Goal: Transaction & Acquisition: Purchase product/service

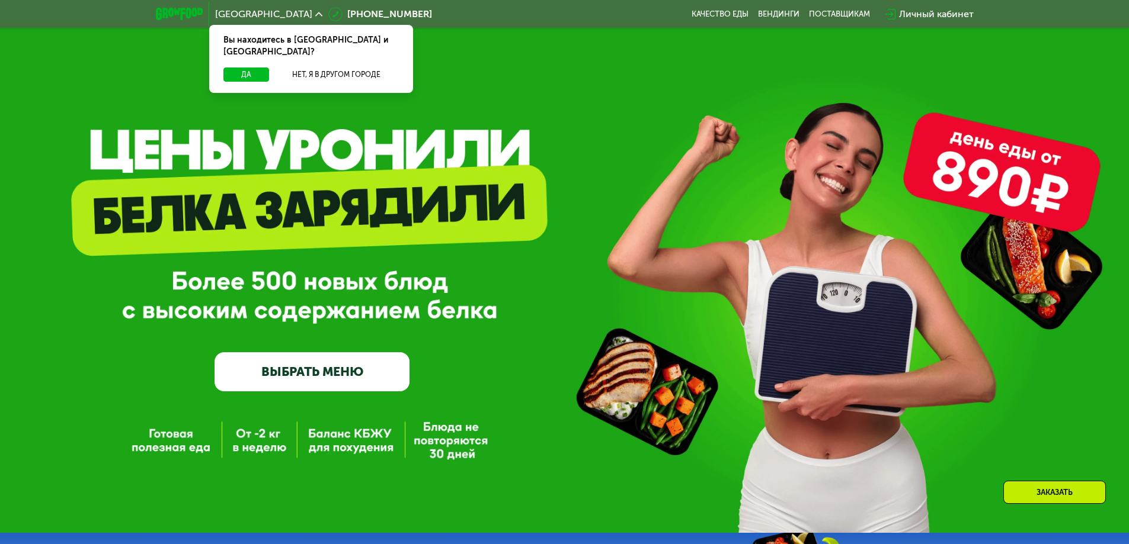
scroll to position [237, 0]
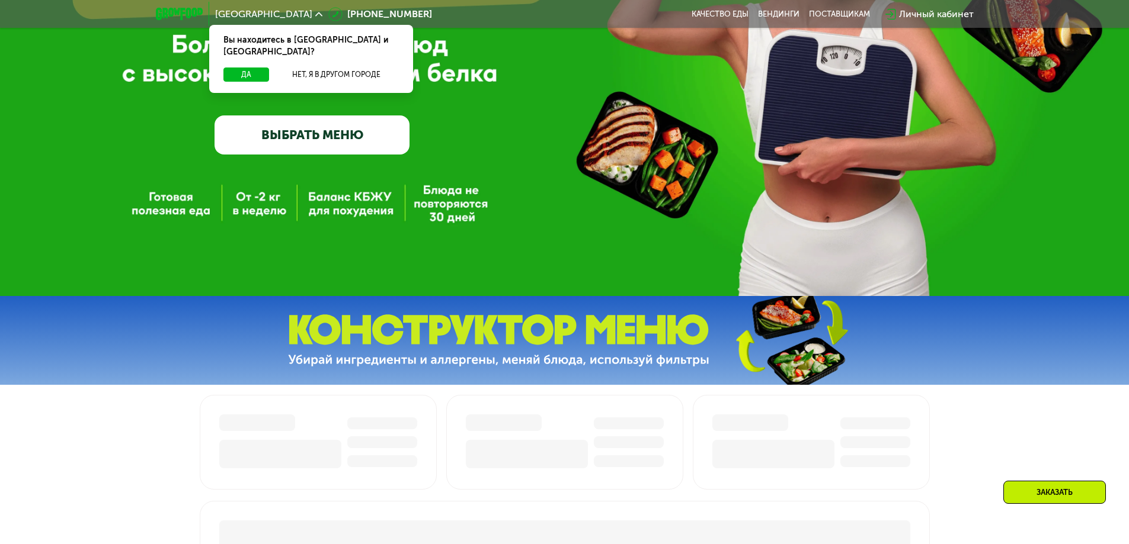
click at [345, 144] on link "ВЫБРАТЬ МЕНЮ" at bounding box center [311, 135] width 195 height 39
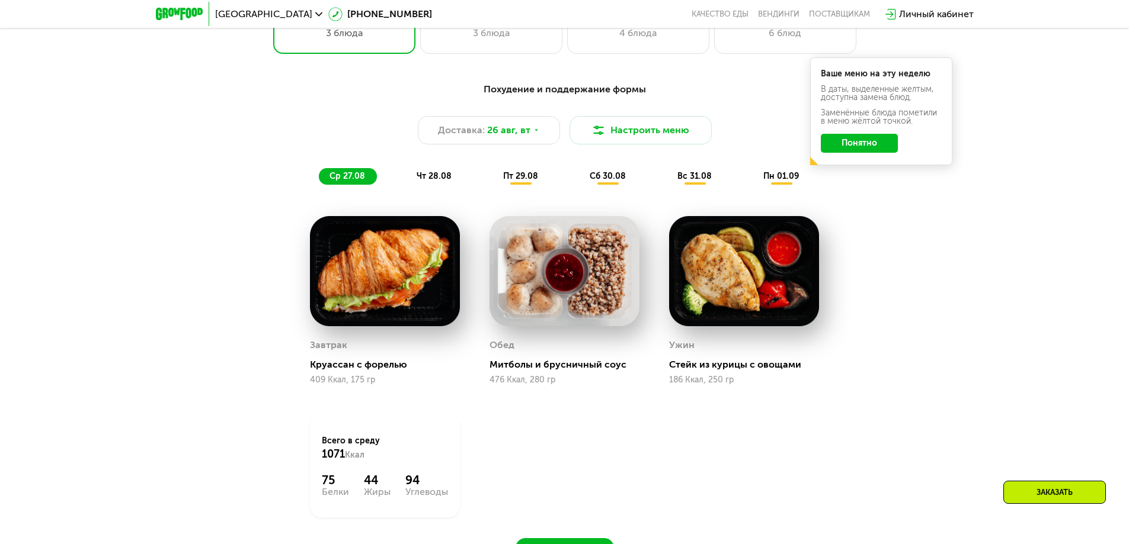
scroll to position [711, 0]
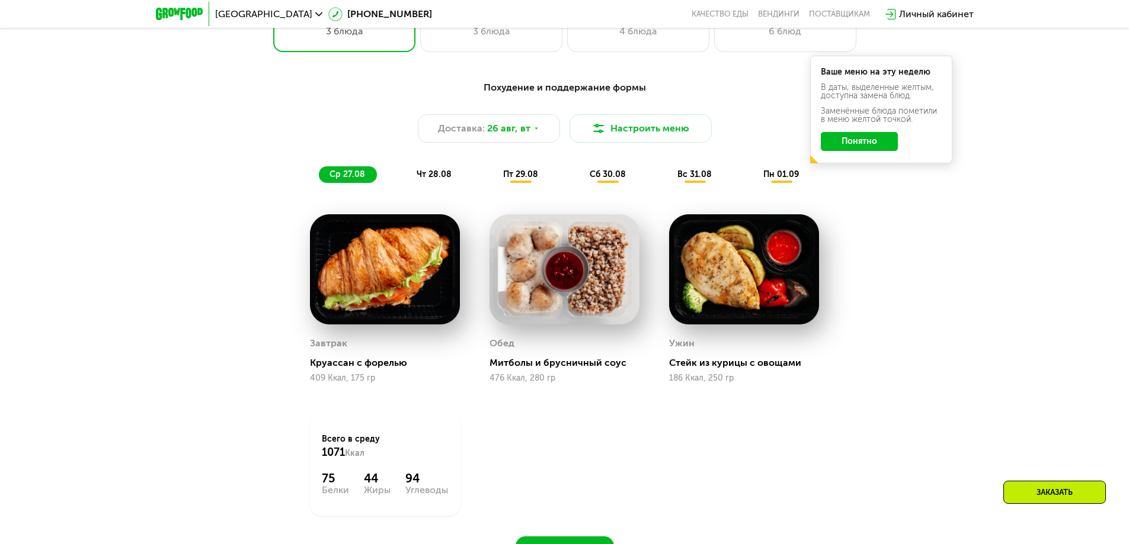
click at [425, 177] on span "чт 28.08" at bounding box center [433, 174] width 35 height 10
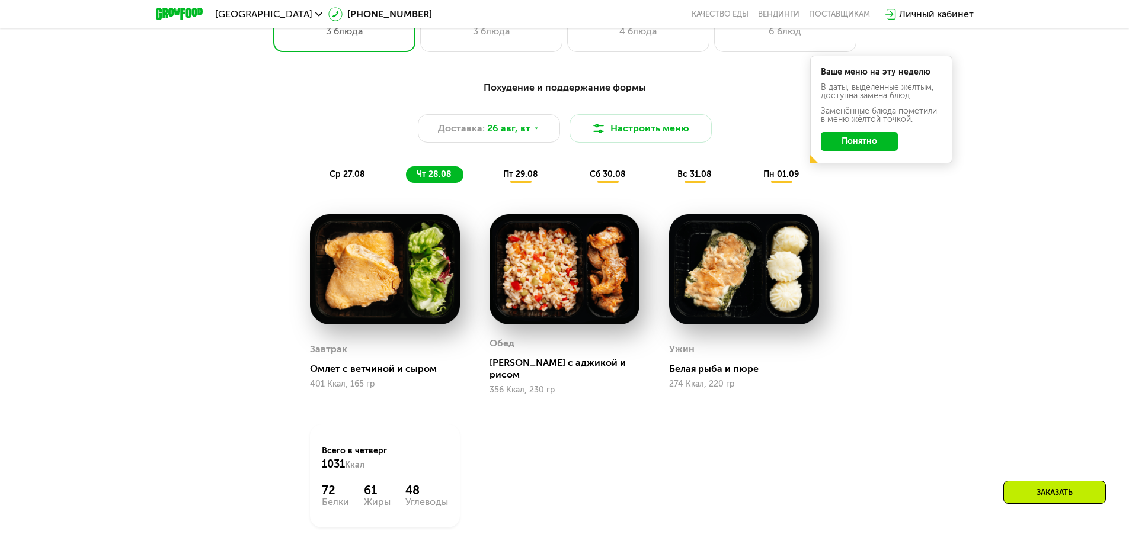
click at [360, 180] on span "ср 27.08" at bounding box center [347, 174] width 36 height 10
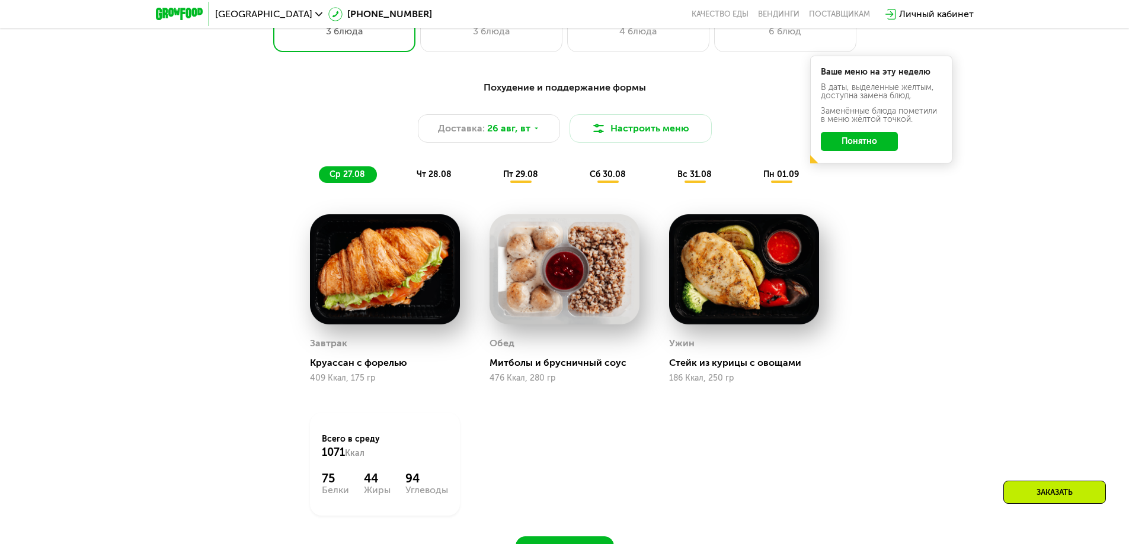
click at [632, 116] on div "Похудение и поддержание формы Доставка: [DATE] Настроить меню ср 27.08 чт 28.08…" at bounding box center [564, 132] width 701 height 102
click at [635, 130] on button "Настроить меню" at bounding box center [640, 128] width 142 height 28
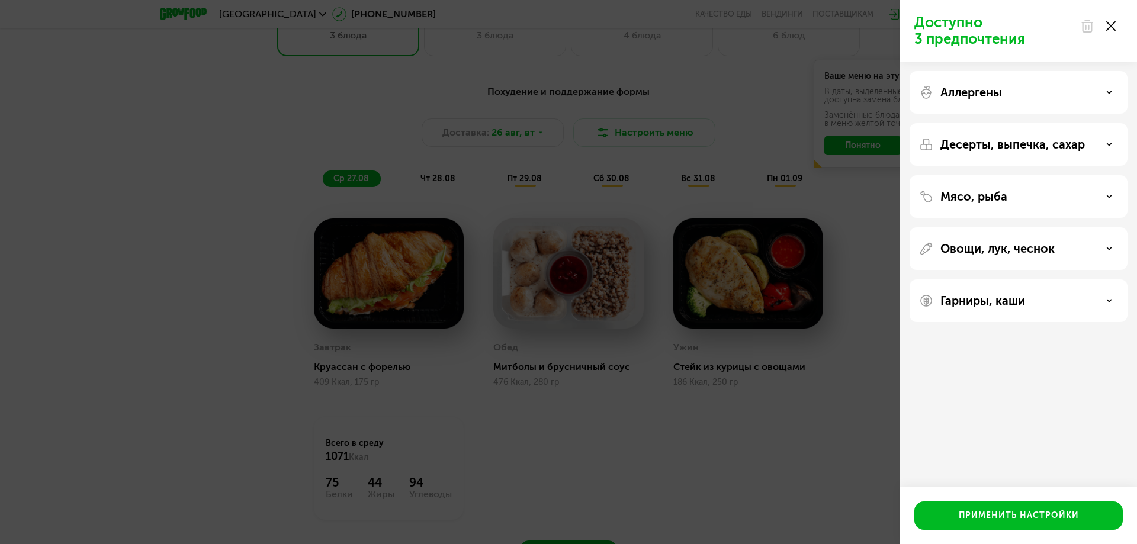
click at [1067, 147] on p "Десерты, выпечка, сахар" at bounding box center [1013, 144] width 145 height 14
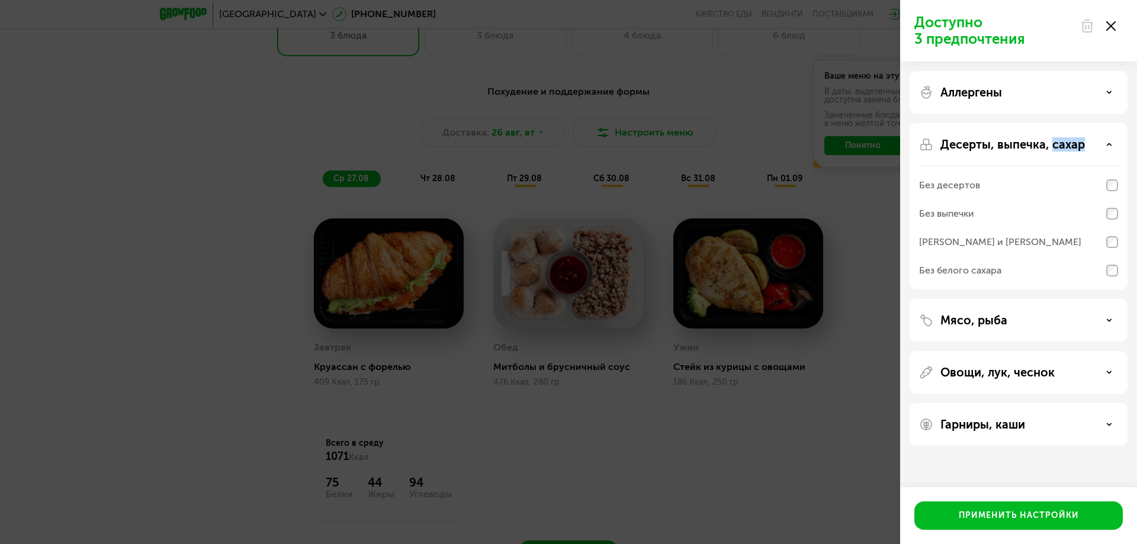
click at [1067, 147] on p "Десерты, выпечка, сахар" at bounding box center [1013, 144] width 145 height 14
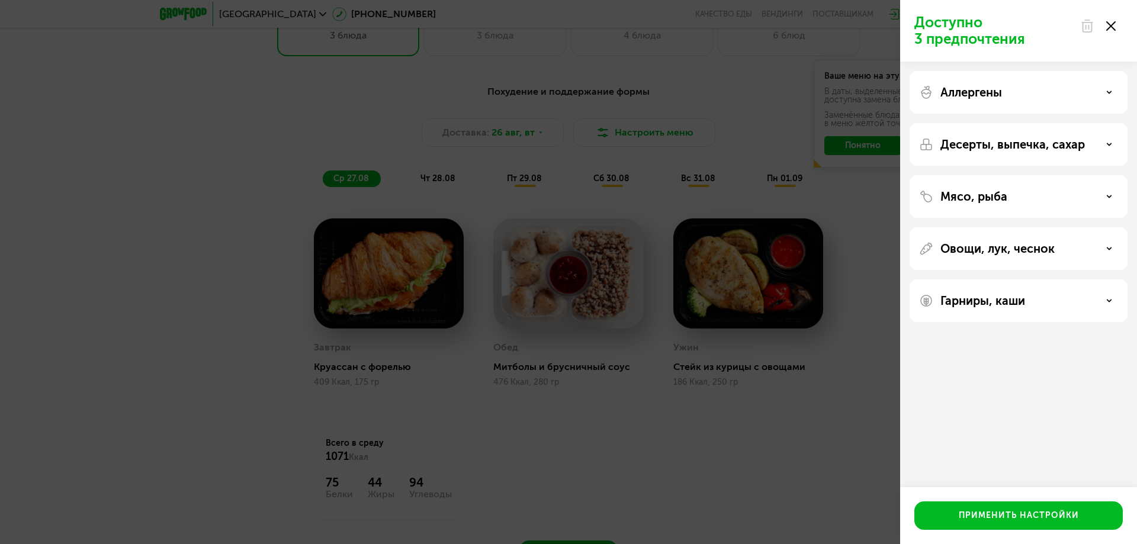
click at [1056, 227] on div "Мясо, рыба" at bounding box center [1019, 248] width 218 height 43
click at [1059, 199] on div "Мясо, рыба" at bounding box center [1018, 197] width 199 height 14
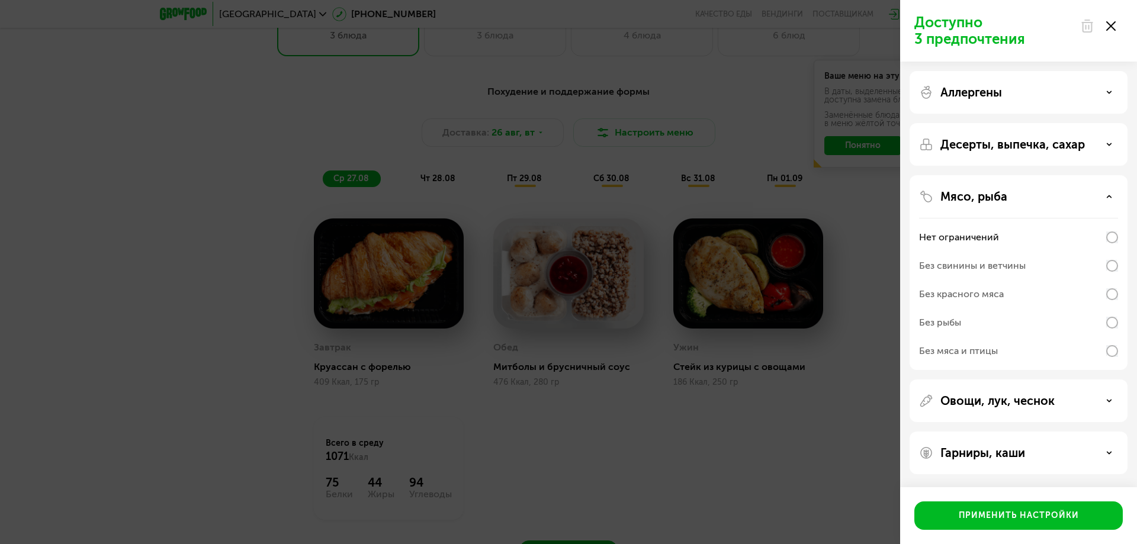
click at [958, 317] on div "Без рыбы" at bounding box center [940, 323] width 42 height 14
click at [1069, 523] on button "Применить настройки" at bounding box center [1019, 516] width 209 height 28
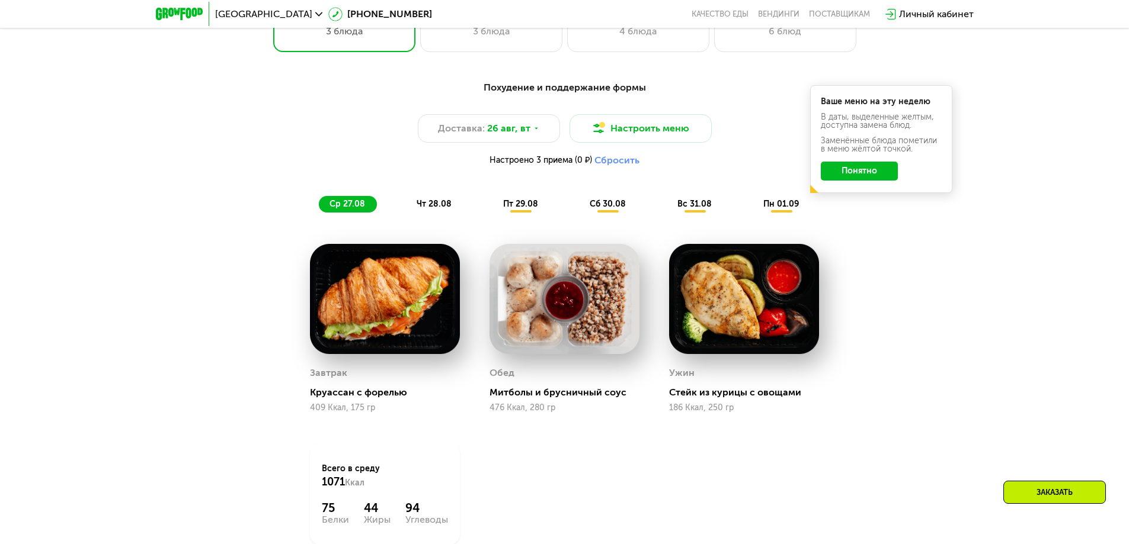
click at [831, 187] on div "Ваше меню на эту неделю В даты, выделенные желтым, доступна замена блюд. Заменё…" at bounding box center [881, 139] width 142 height 108
click at [430, 209] on span "чт 28.08" at bounding box center [433, 204] width 35 height 10
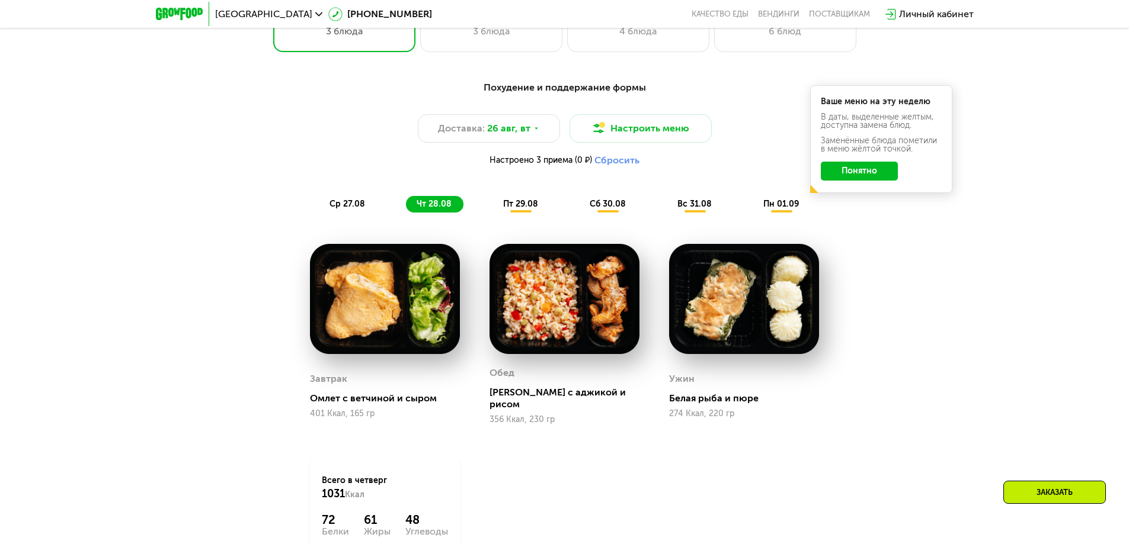
click at [354, 207] on span "ср 27.08" at bounding box center [347, 204] width 36 height 10
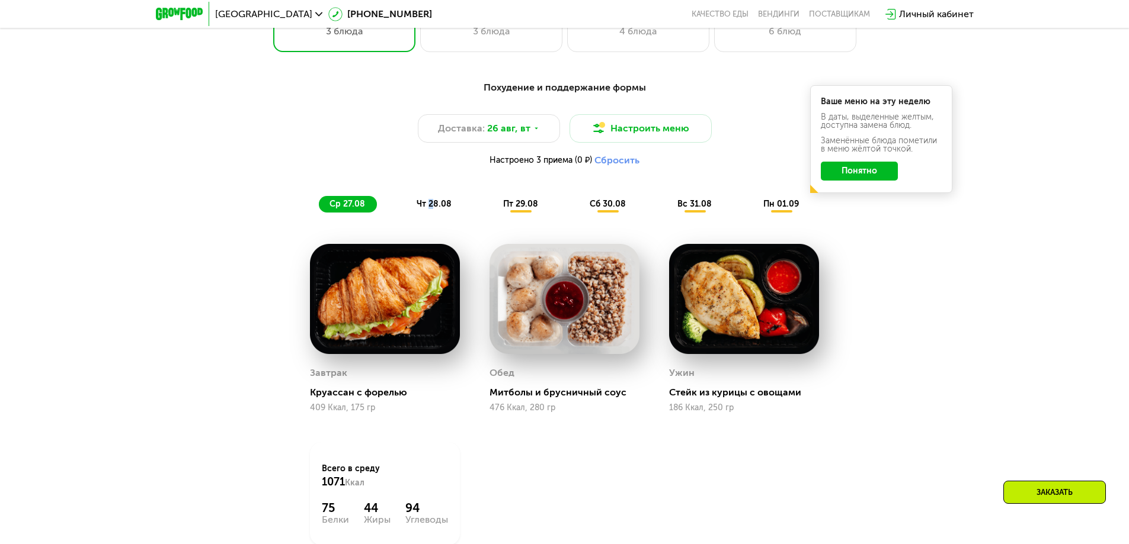
click at [431, 206] on span "чт 28.08" at bounding box center [433, 204] width 35 height 10
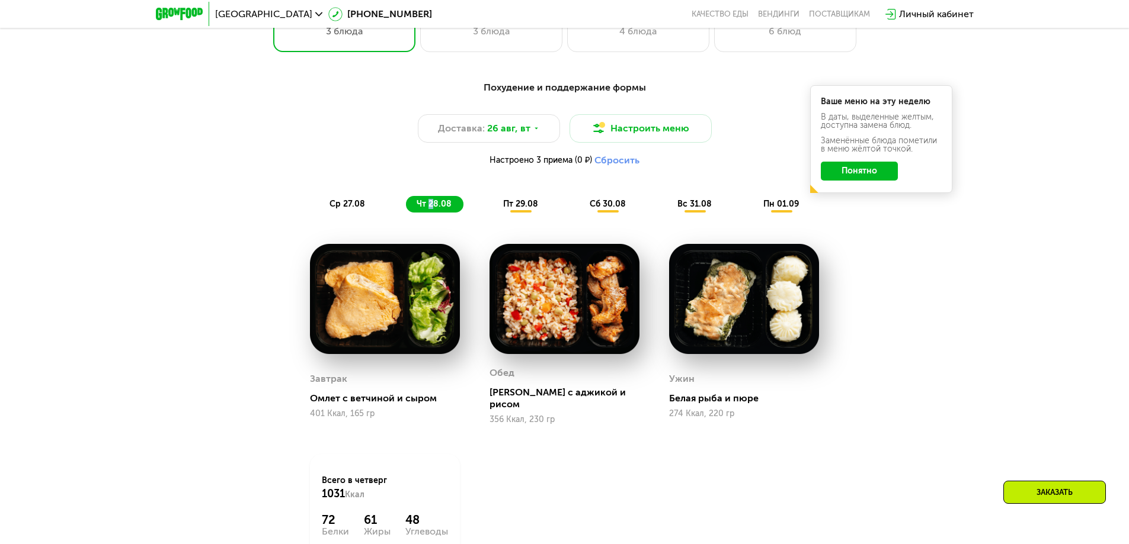
click at [877, 176] on button "Понятно" at bounding box center [859, 171] width 77 height 19
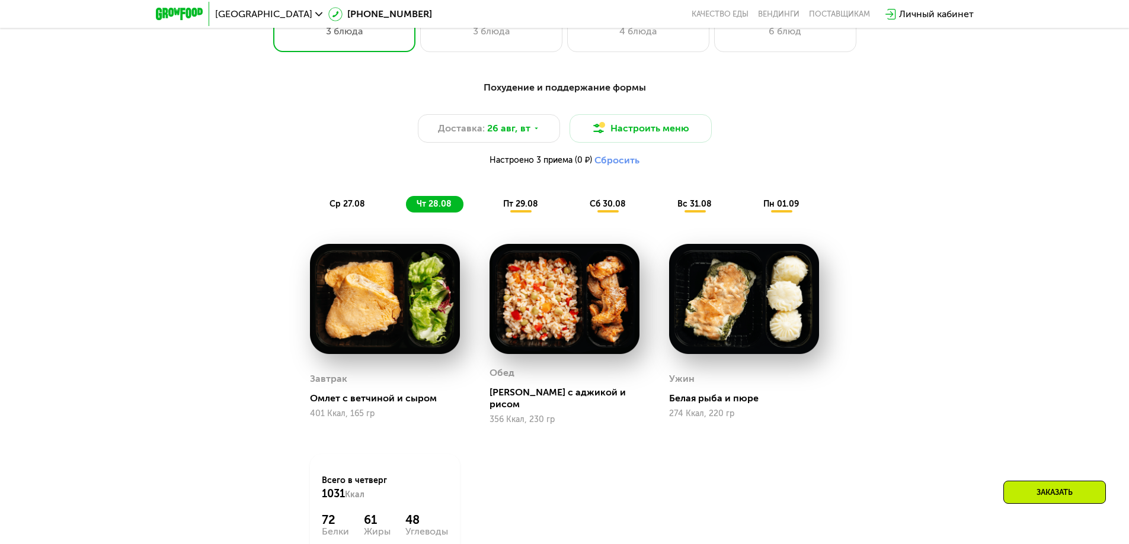
click at [338, 209] on span "ср 27.08" at bounding box center [347, 204] width 36 height 10
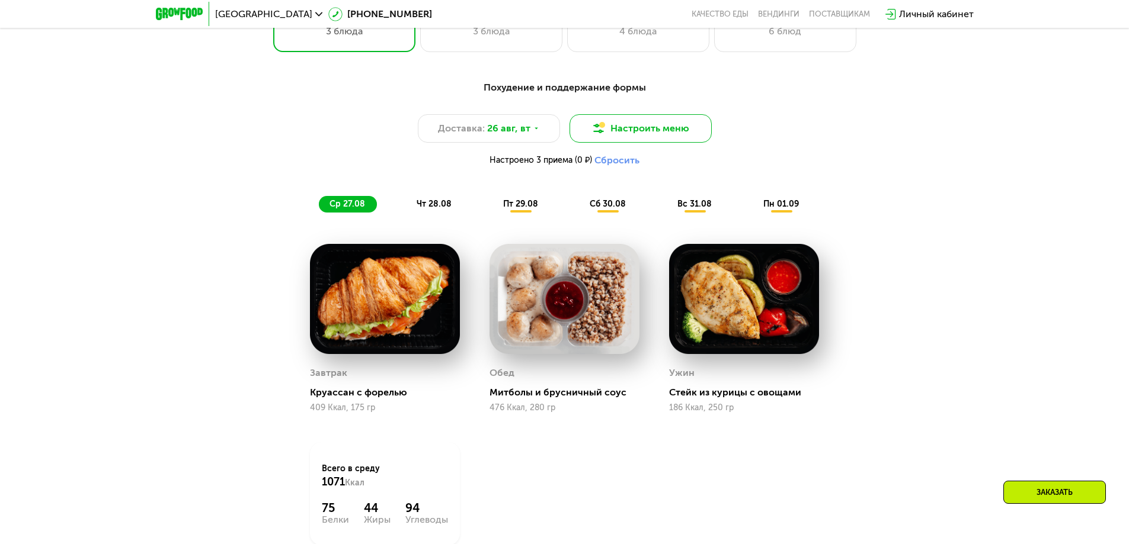
click at [663, 135] on button "Настроить меню" at bounding box center [640, 128] width 142 height 28
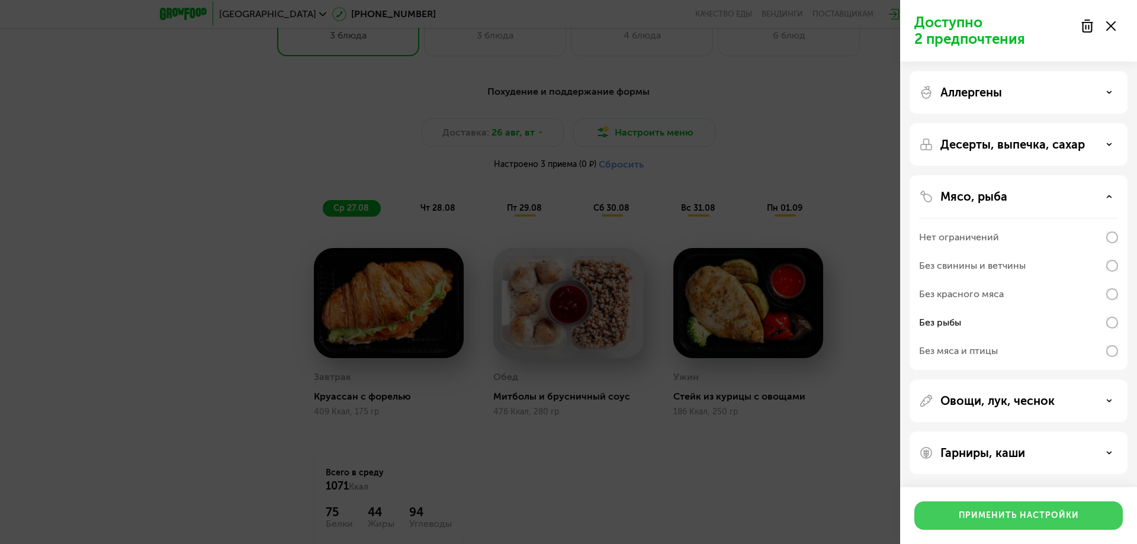
click at [980, 524] on button "Применить настройки" at bounding box center [1019, 516] width 209 height 28
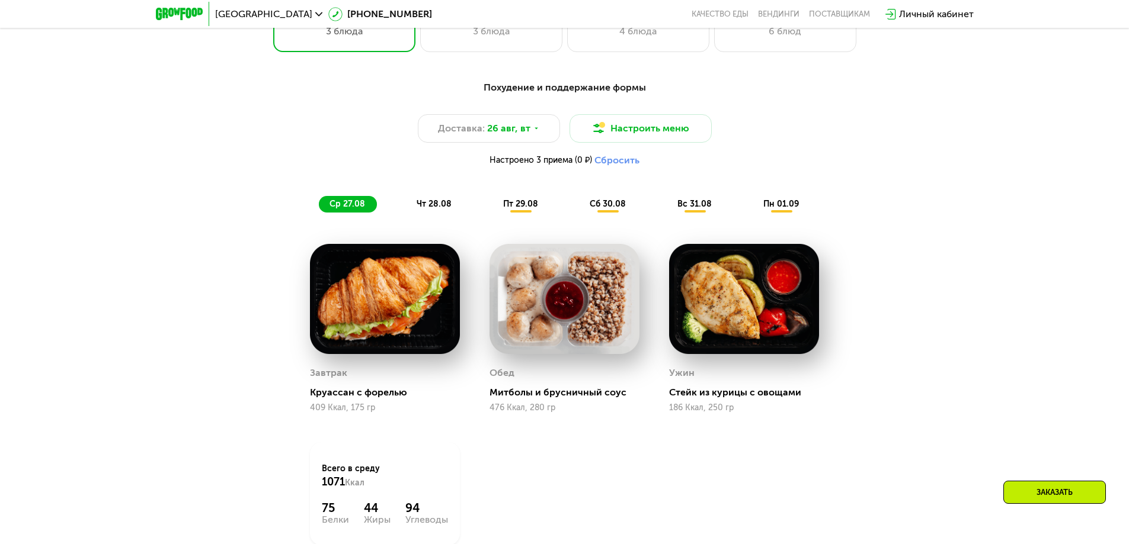
click at [424, 209] on span "чт 28.08" at bounding box center [433, 204] width 35 height 10
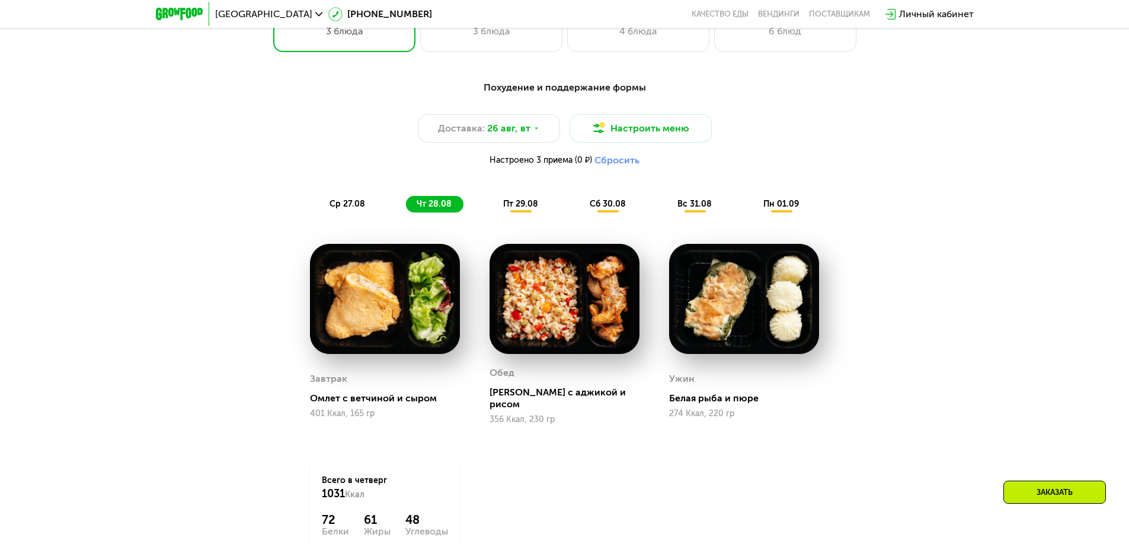
click at [742, 347] on img at bounding box center [744, 299] width 150 height 111
click at [731, 328] on img at bounding box center [744, 299] width 150 height 111
click at [534, 209] on span "пт 29.08" at bounding box center [520, 204] width 35 height 10
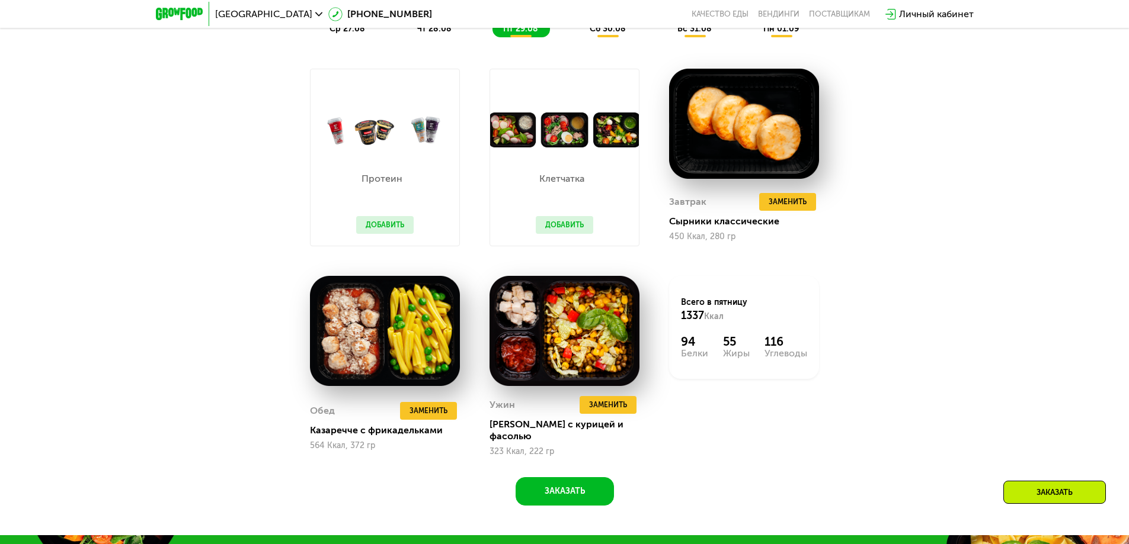
scroll to position [889, 0]
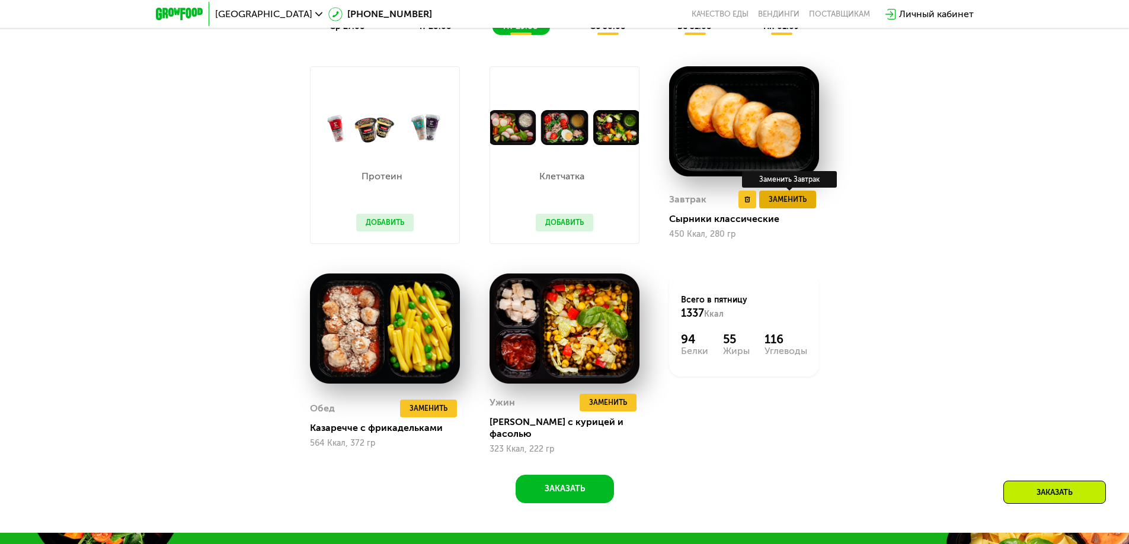
click at [774, 204] on span "Заменить" at bounding box center [787, 200] width 38 height 12
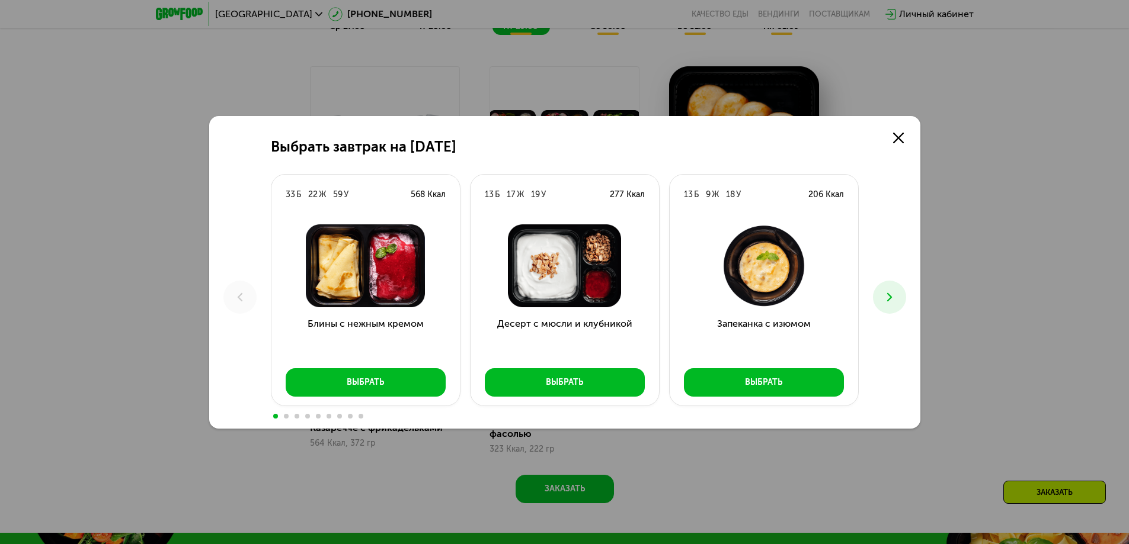
click at [888, 301] on icon at bounding box center [889, 297] width 14 height 14
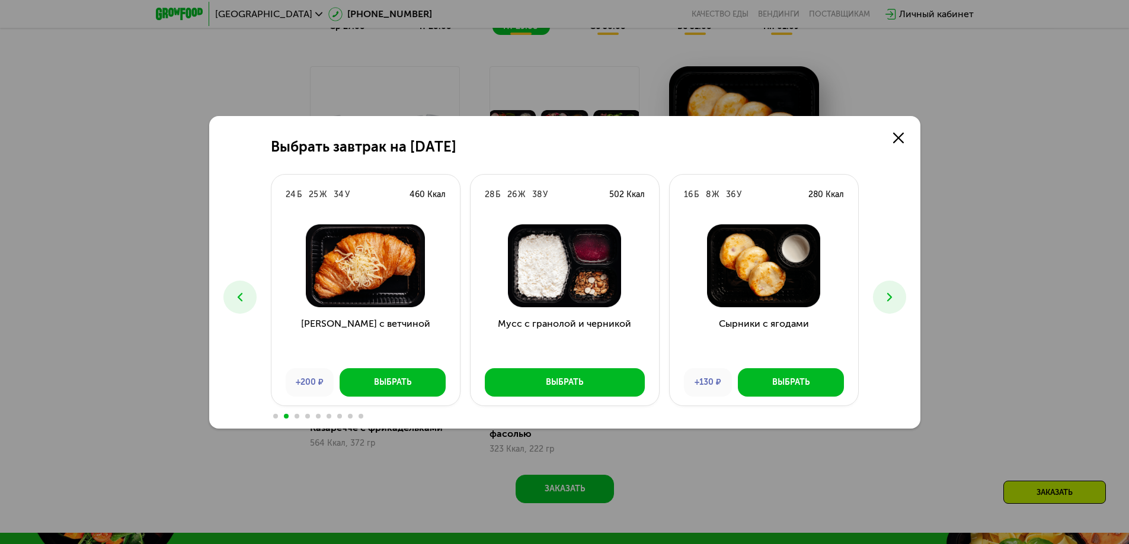
click at [888, 301] on icon at bounding box center [889, 297] width 14 height 14
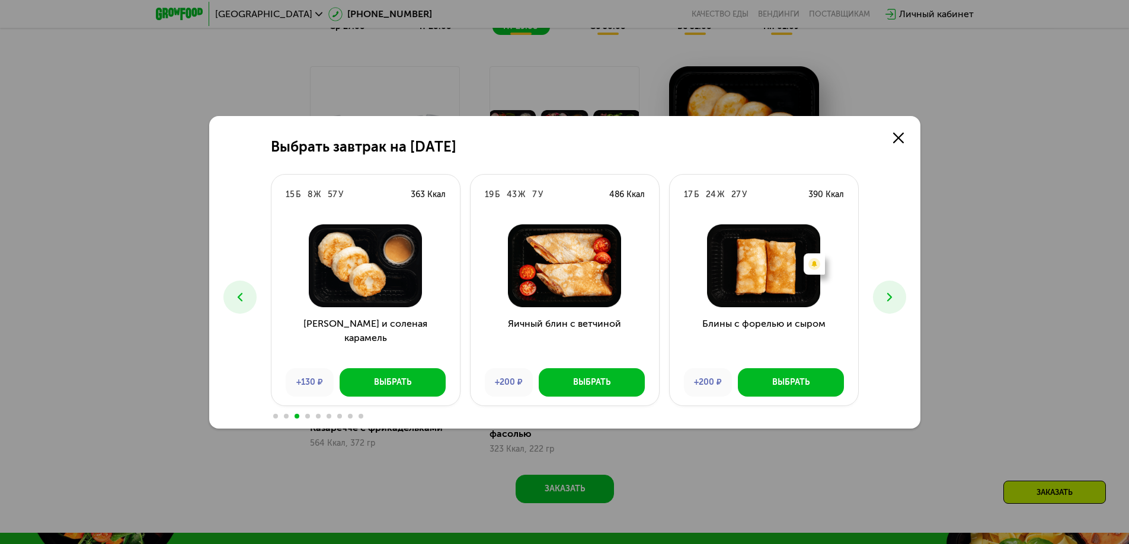
click at [888, 301] on icon at bounding box center [889, 297] width 14 height 14
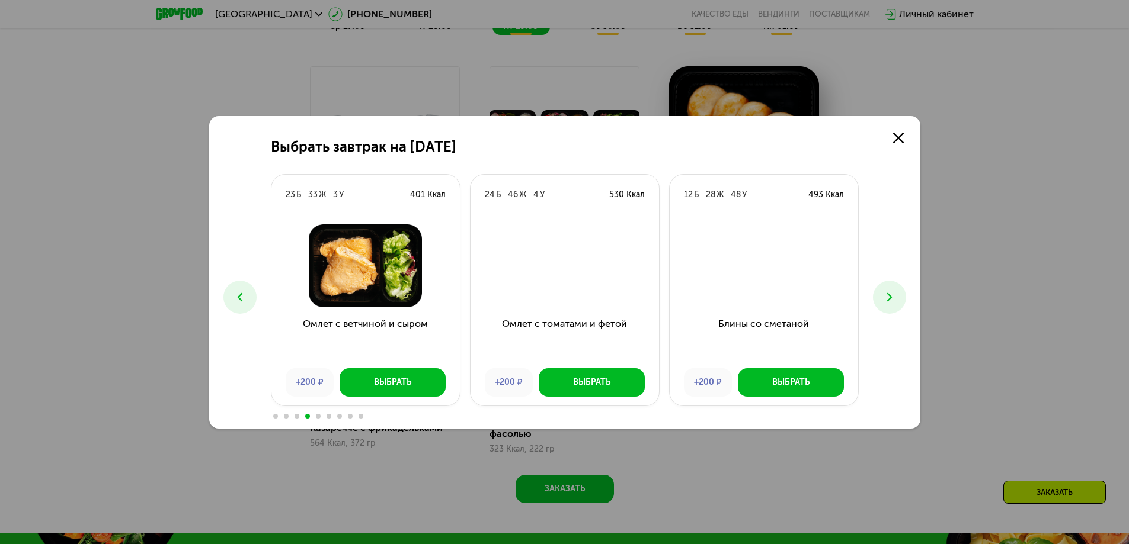
click at [888, 301] on icon at bounding box center [889, 297] width 14 height 14
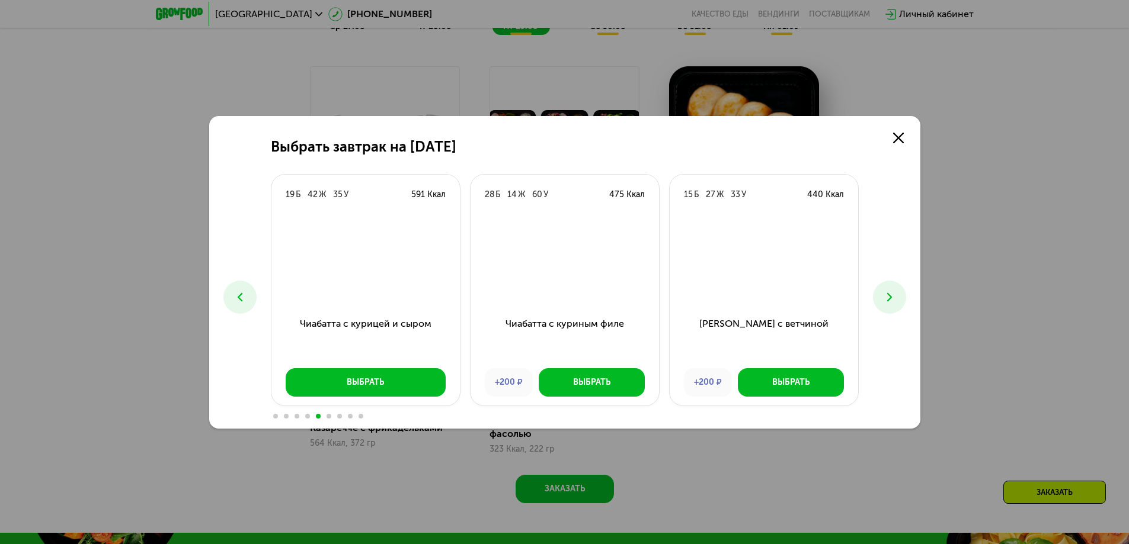
click at [888, 308] on button at bounding box center [889, 297] width 33 height 33
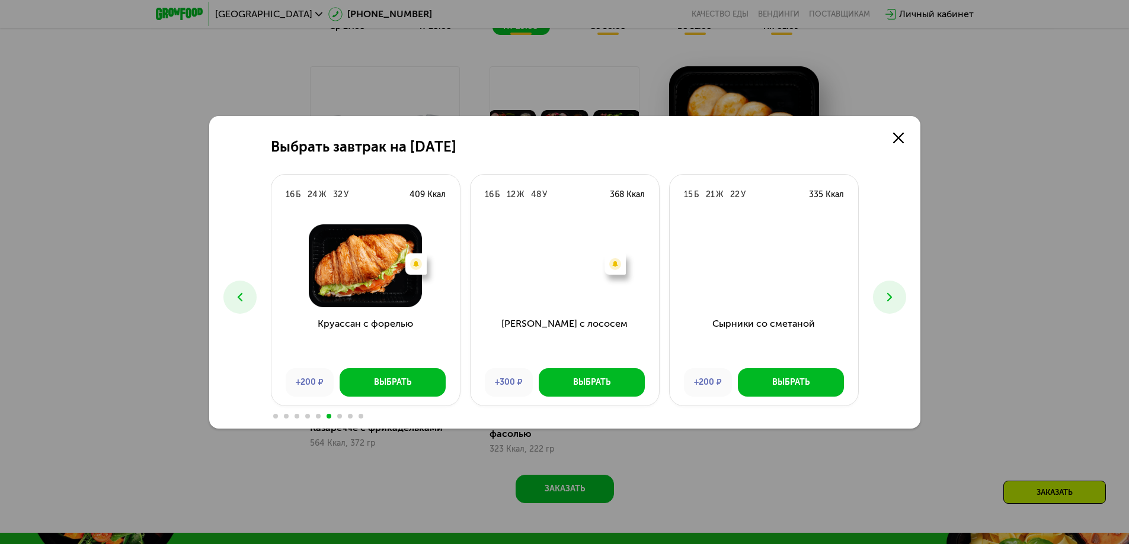
click at [499, 377] on div "+300 ₽" at bounding box center [509, 382] width 48 height 28
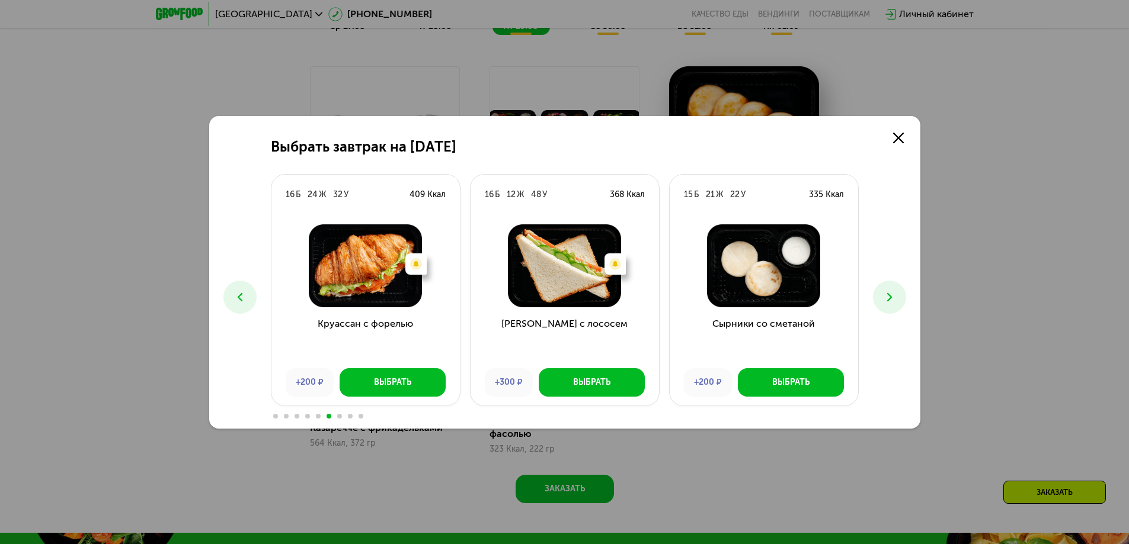
click at [507, 383] on div "+300 ₽" at bounding box center [509, 382] width 48 height 28
click at [496, 382] on div "+300 ₽" at bounding box center [509, 382] width 48 height 28
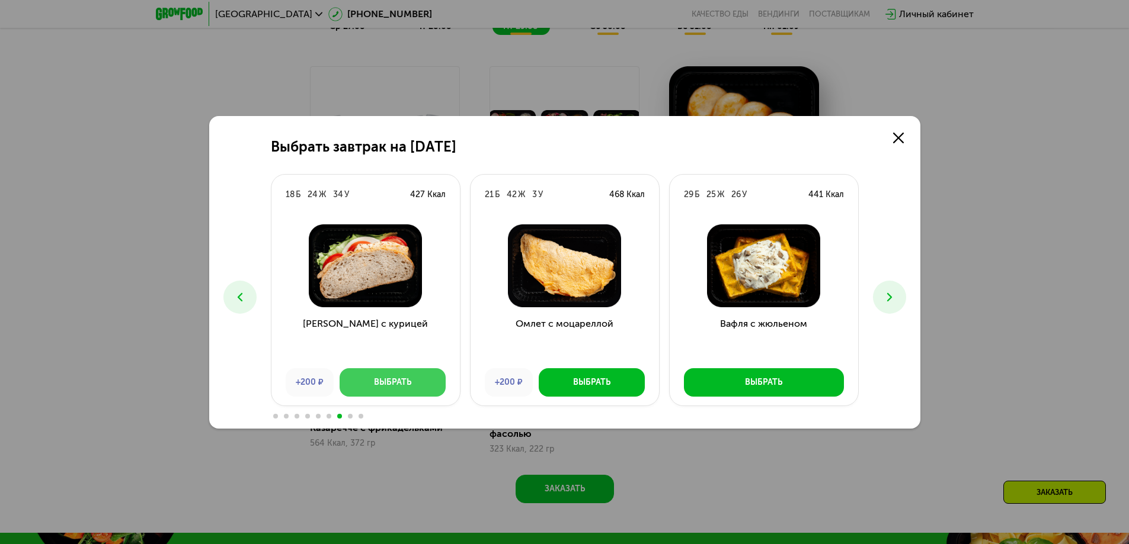
click at [413, 379] on button "Выбрать" at bounding box center [392, 382] width 106 height 28
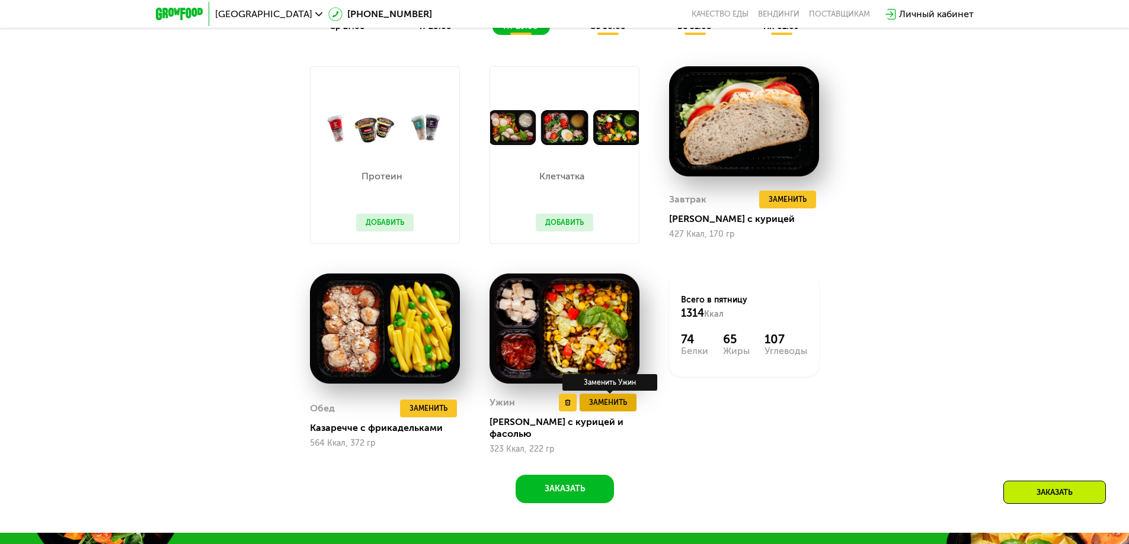
click at [607, 406] on span "Заменить" at bounding box center [608, 403] width 38 height 12
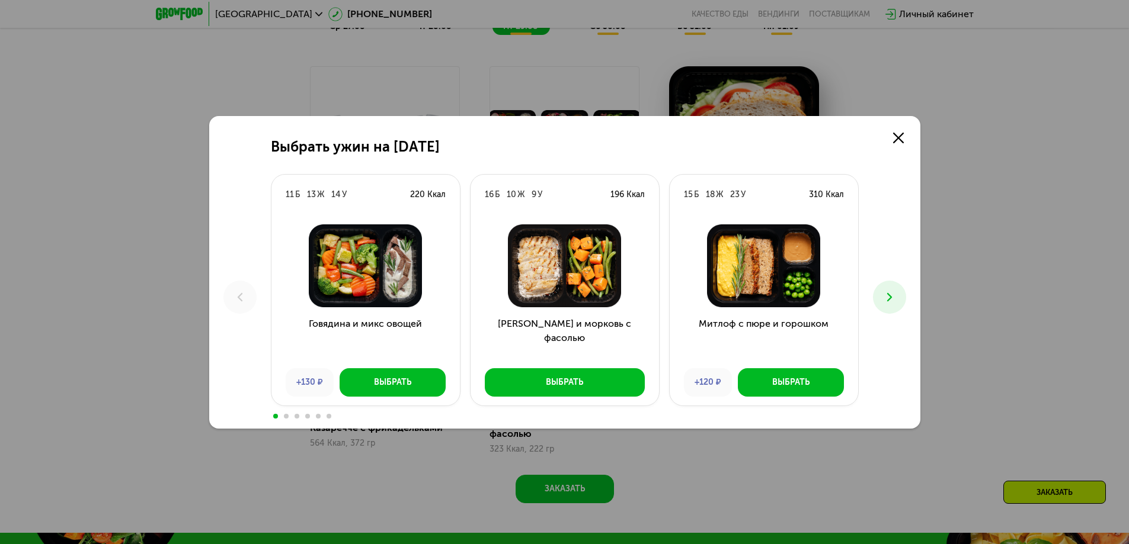
click at [892, 295] on icon at bounding box center [889, 297] width 14 height 14
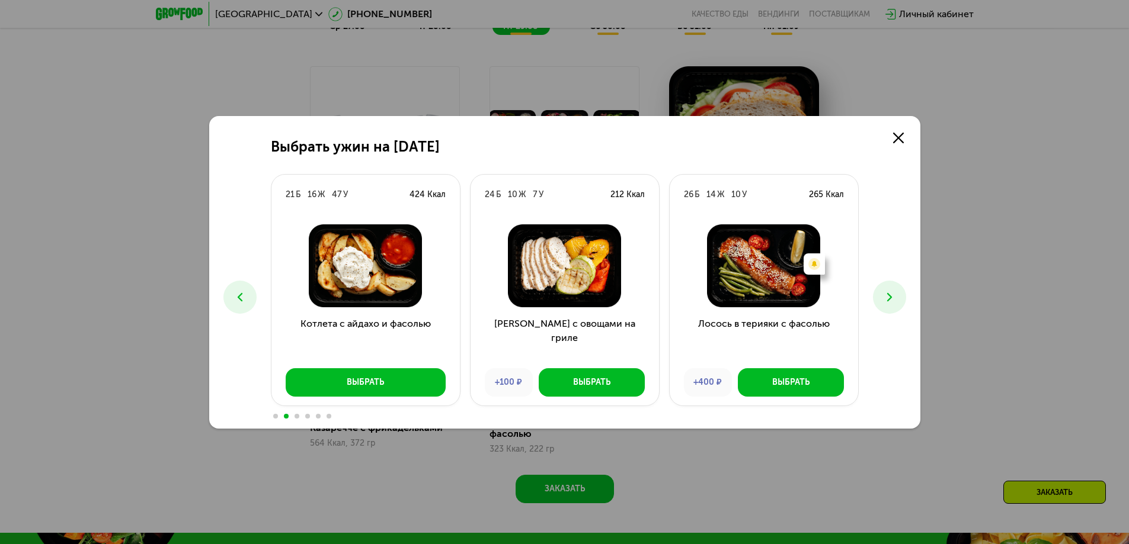
click at [892, 295] on icon at bounding box center [889, 297] width 14 height 14
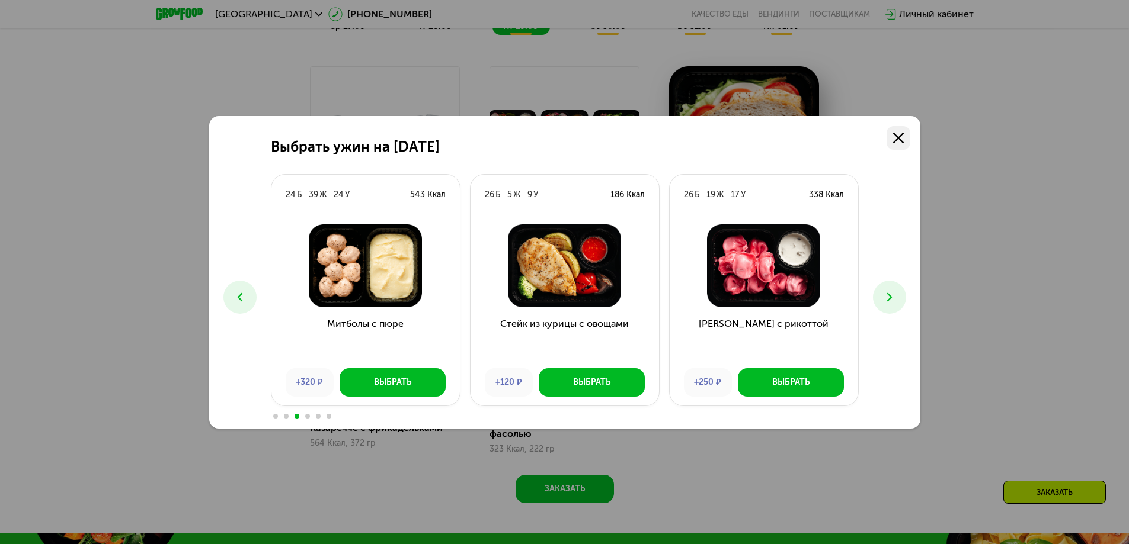
click at [891, 140] on link at bounding box center [898, 138] width 24 height 24
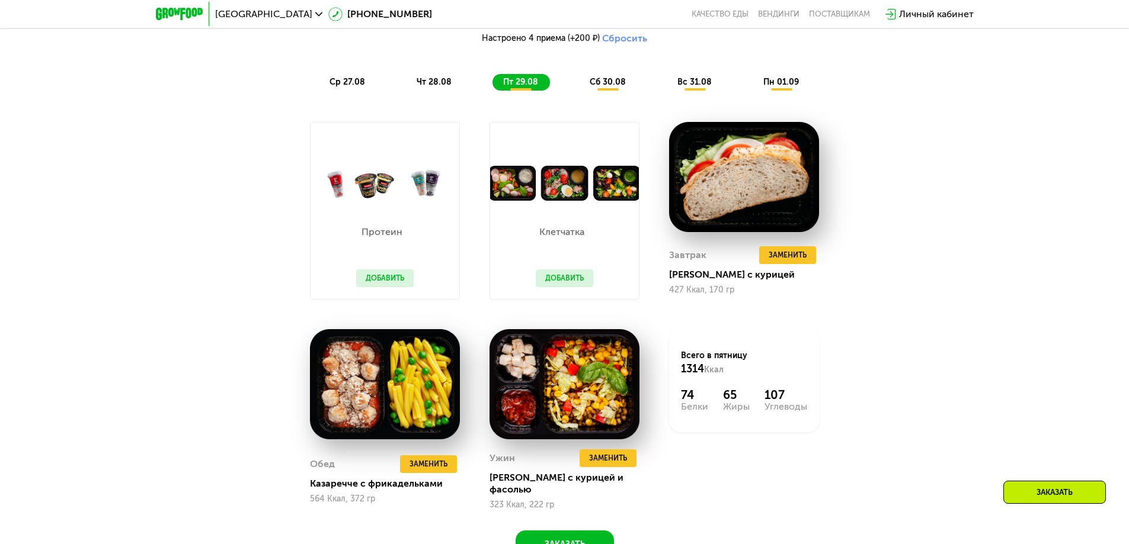
scroll to position [948, 0]
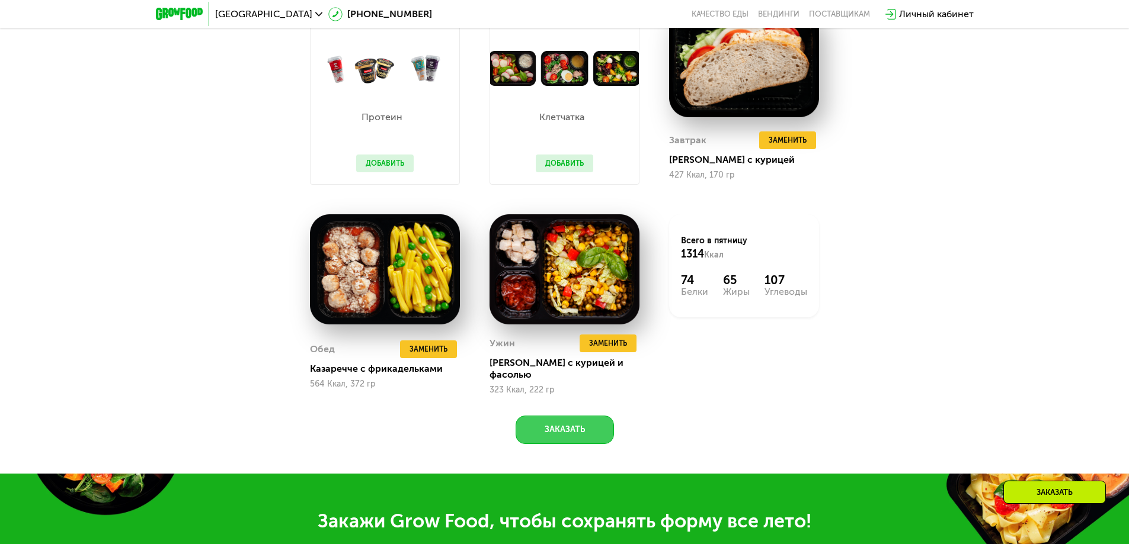
click at [575, 426] on button "Заказать" at bounding box center [564, 430] width 98 height 28
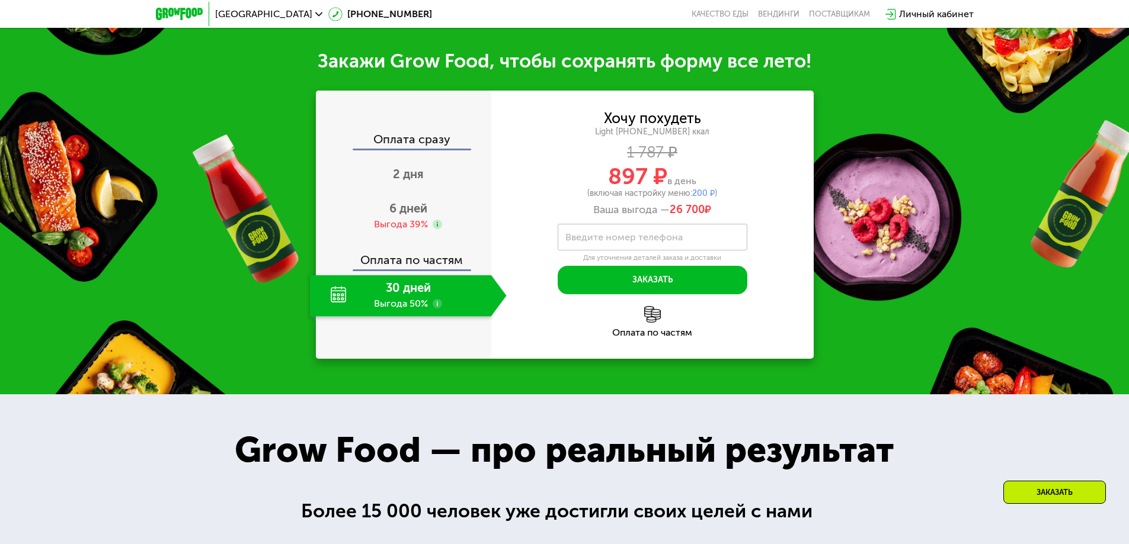
scroll to position [1414, 0]
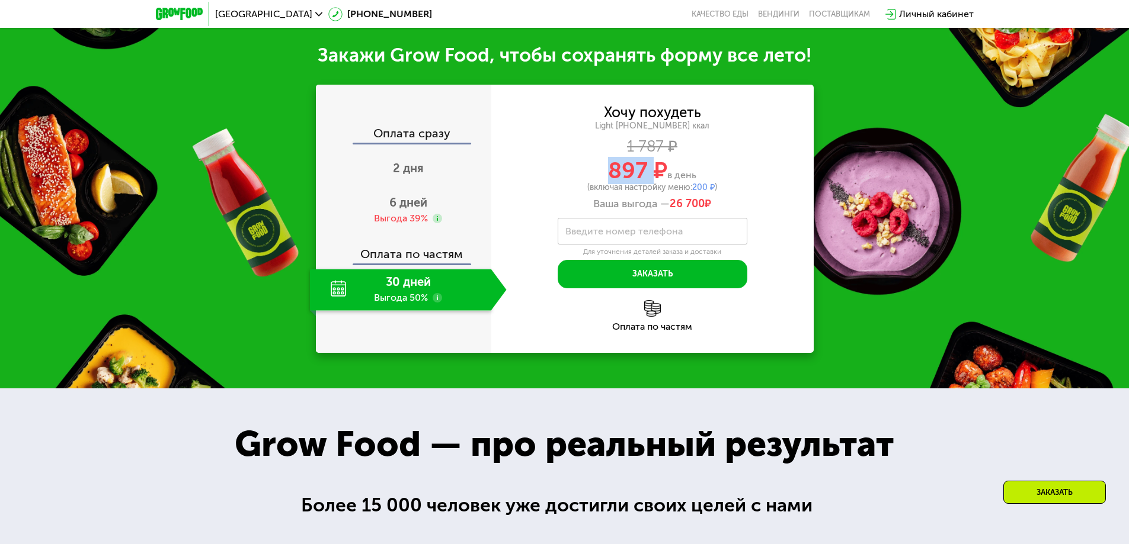
drag, startPoint x: 603, startPoint y: 167, endPoint x: 655, endPoint y: 168, distance: 52.1
click at [655, 168] on div "897 ₽ в день" at bounding box center [652, 170] width 322 height 23
click at [399, 161] on span "2 дня" at bounding box center [408, 168] width 31 height 14
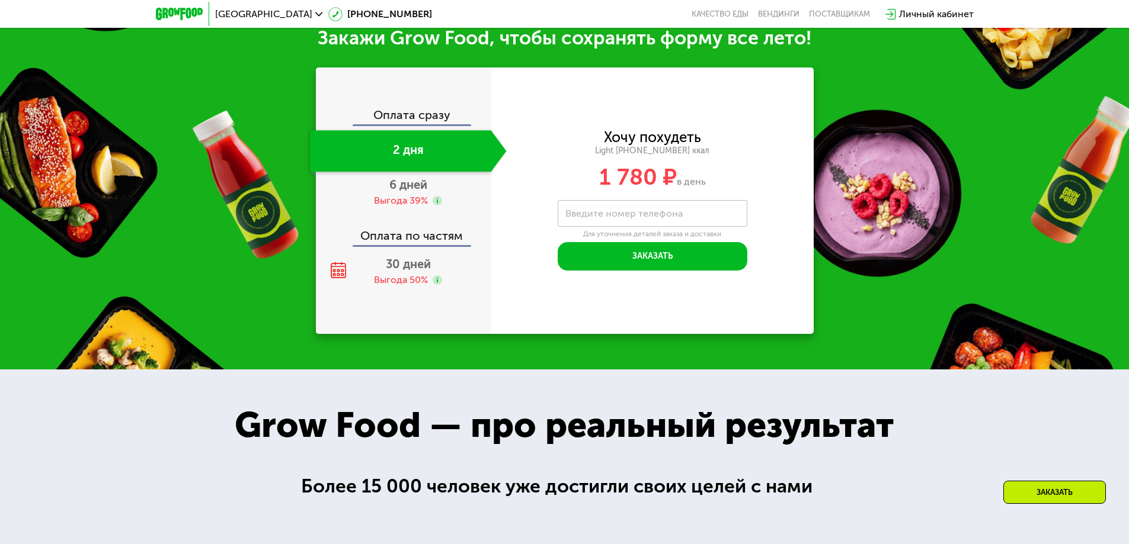
scroll to position [1296, 0]
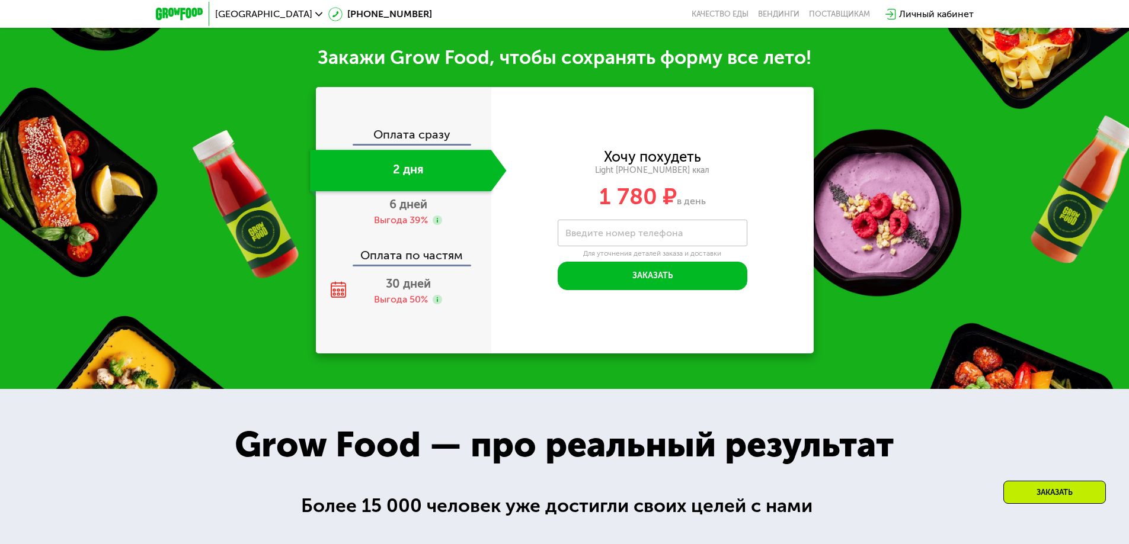
click at [410, 133] on div "Оплата сразу" at bounding box center [404, 136] width 174 height 15
click at [419, 140] on div "Оплата сразу" at bounding box center [404, 136] width 174 height 15
click at [445, 143] on div "Оплата сразу" at bounding box center [404, 136] width 174 height 15
click at [398, 198] on div "6 дней Выгода 39%" at bounding box center [408, 211] width 197 height 41
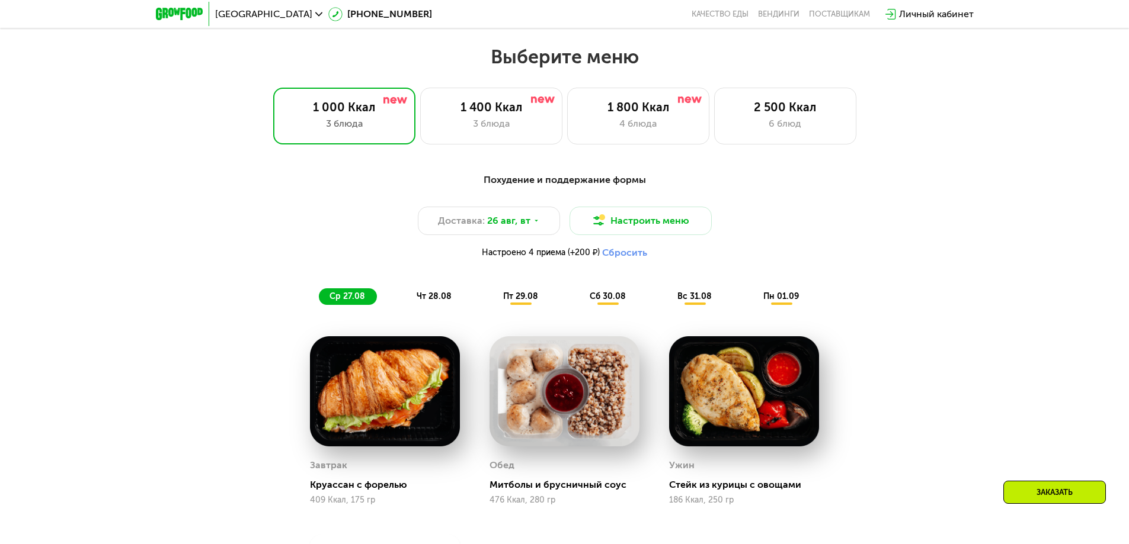
scroll to position [762, 0]
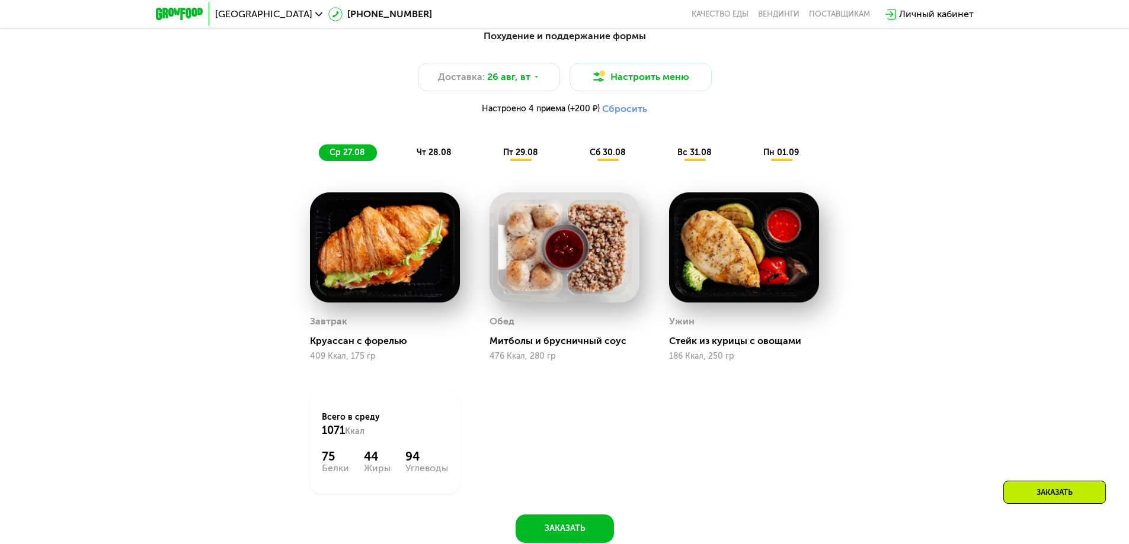
click at [438, 156] on span "чт 28.08" at bounding box center [433, 153] width 35 height 10
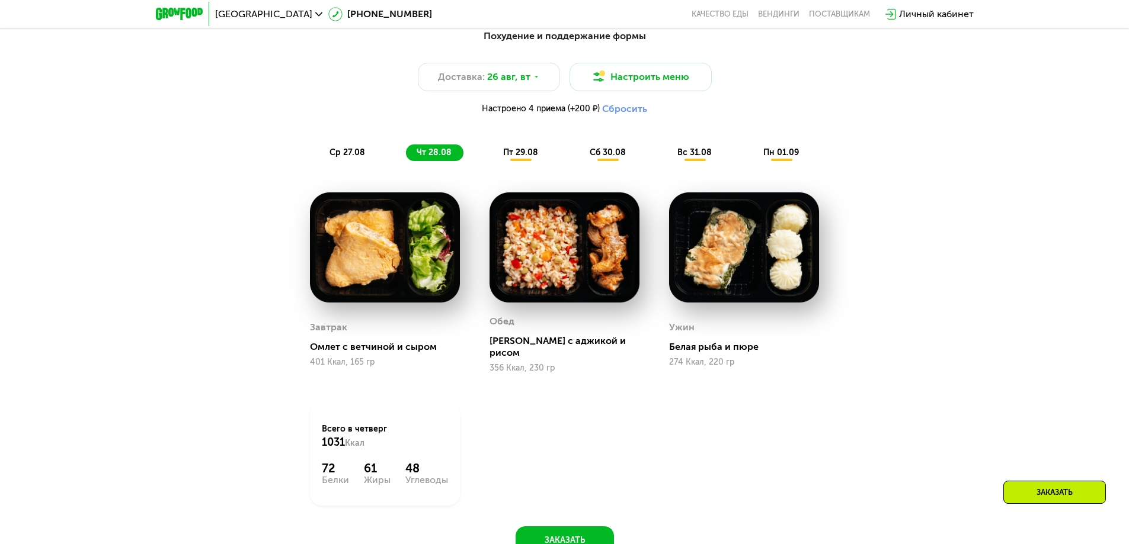
click at [344, 155] on span "ср 27.08" at bounding box center [347, 153] width 36 height 10
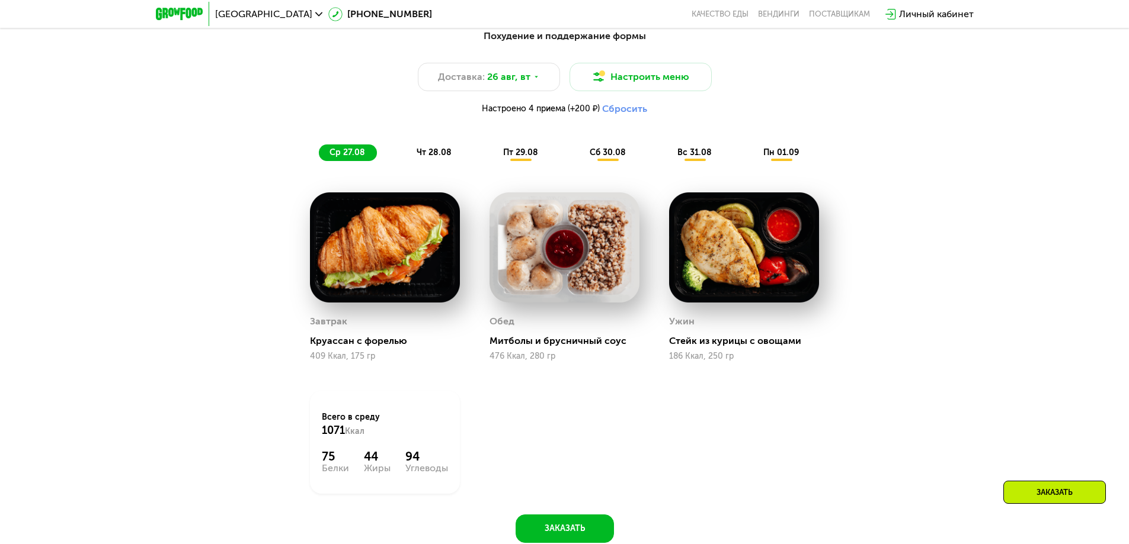
click at [492, 158] on div "чт 28.08" at bounding box center [520, 153] width 57 height 17
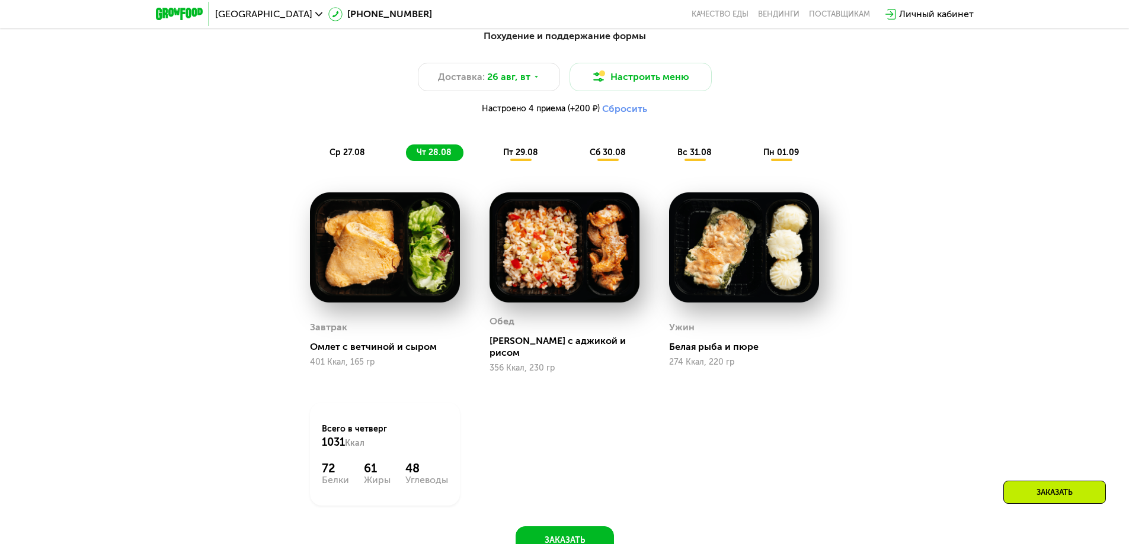
click at [579, 154] on div "пт 29.08" at bounding box center [608, 153] width 59 height 17
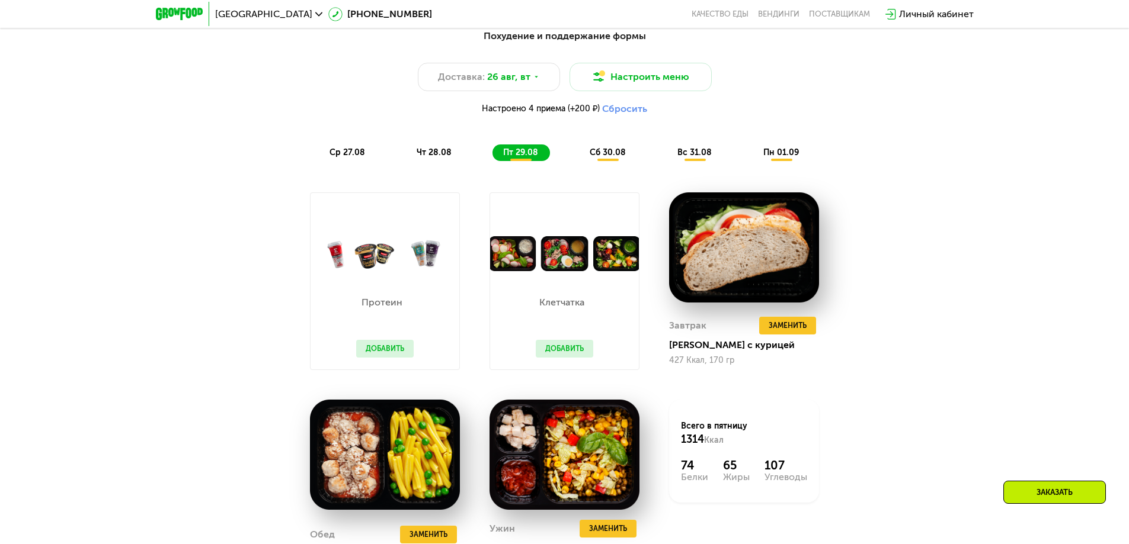
click at [613, 156] on span "сб 30.08" at bounding box center [607, 153] width 36 height 10
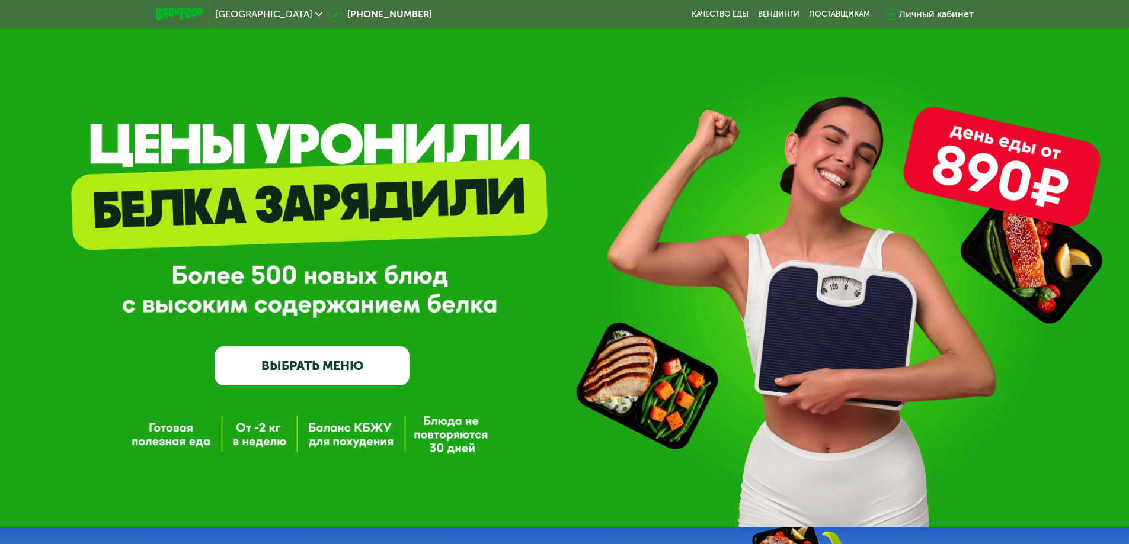
scroll to position [0, 0]
